Goal: Check status: Check status

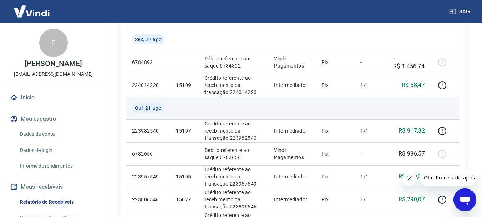
scroll to position [177, 0]
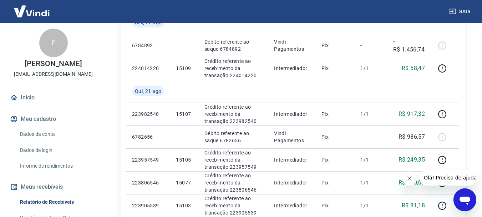
click at [409, 179] on icon "Fechar mensagem da empresa" at bounding box center [410, 178] width 6 height 6
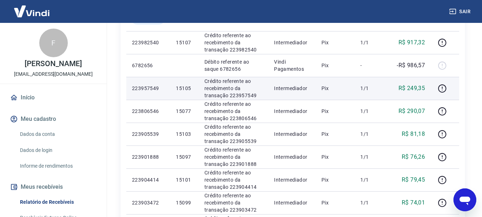
scroll to position [141, 0]
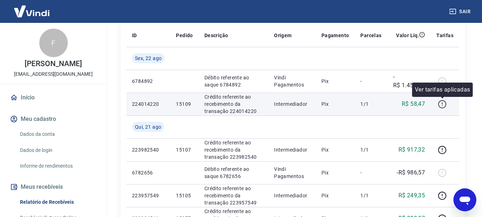
click at [444, 102] on icon "button" at bounding box center [442, 104] width 9 height 9
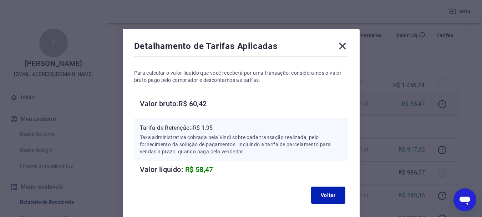
scroll to position [5, 0]
click at [344, 45] on icon at bounding box center [342, 46] width 7 height 7
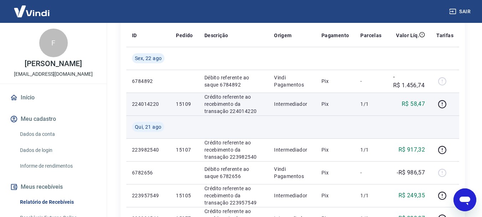
scroll to position [213, 0]
